Goal: Navigation & Orientation: Find specific page/section

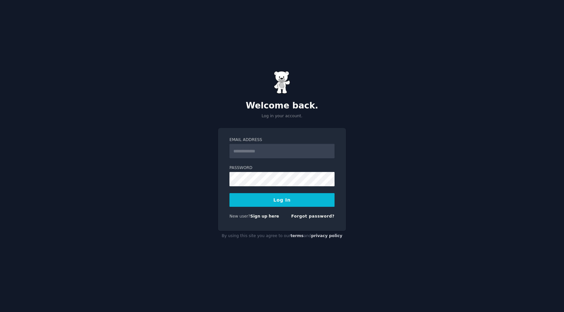
click at [263, 159] on form "Email Address Password Log In New user? Sign up here Forgot password?" at bounding box center [281, 179] width 105 height 85
click at [264, 152] on input "Email Address" at bounding box center [281, 151] width 105 height 14
type input "**********"
click at [280, 201] on button "Log In" at bounding box center [281, 200] width 105 height 14
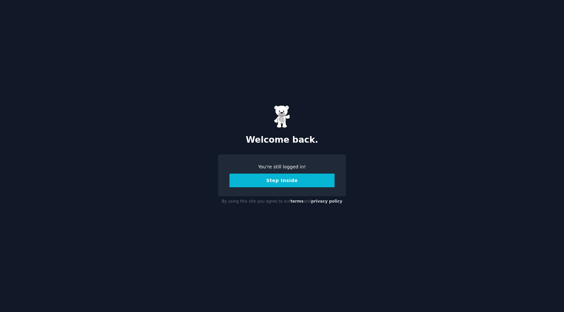
click at [286, 182] on button "Step Inside" at bounding box center [281, 181] width 105 height 14
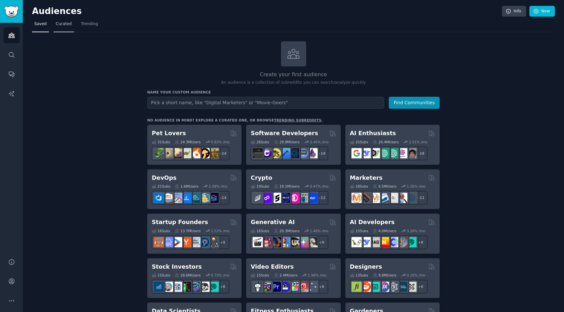
click at [59, 23] on span "Curated" at bounding box center [64, 24] width 16 height 6
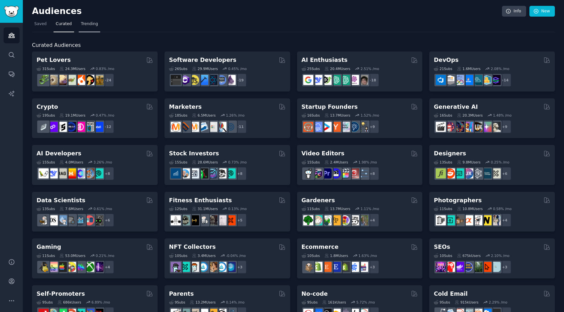
click at [92, 26] on span "Trending" at bounding box center [89, 24] width 17 height 6
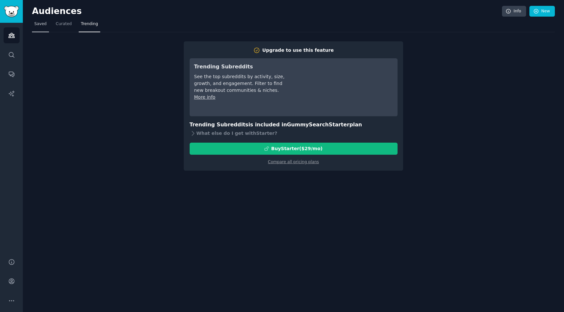
click at [38, 24] on span "Saved" at bounding box center [40, 24] width 12 height 6
